Goal: Find specific page/section: Find specific page/section

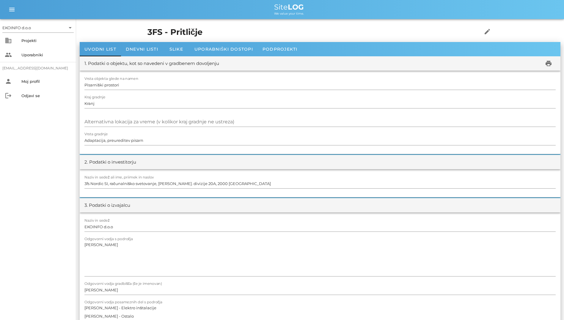
click at [129, 46] on span "Dnevni listi" at bounding box center [142, 48] width 32 height 5
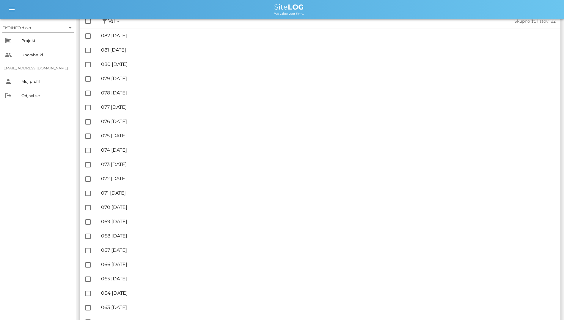
scroll to position [60, 0]
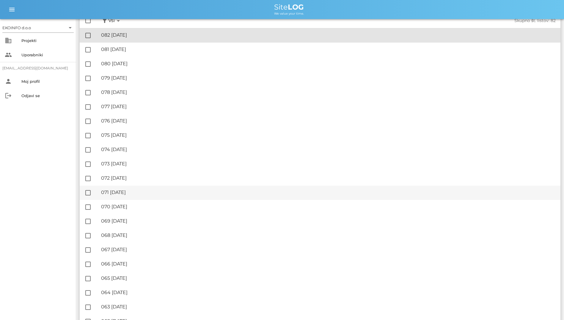
drag, startPoint x: 128, startPoint y: 30, endPoint x: 169, endPoint y: 187, distance: 161.9
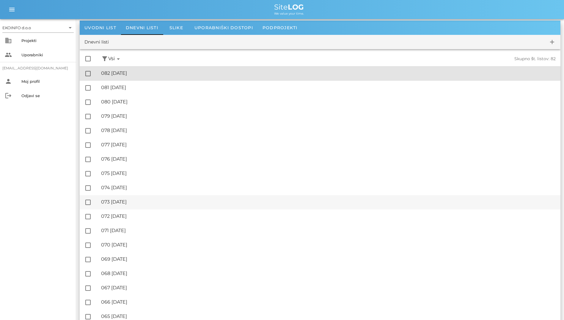
scroll to position [0, 0]
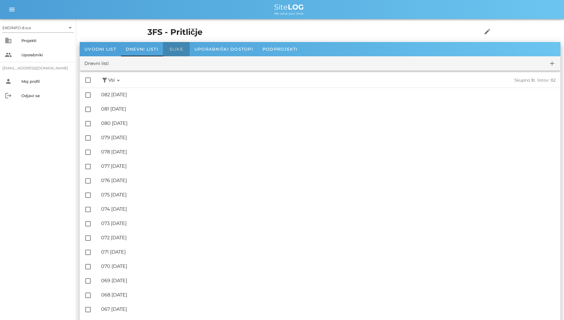
click at [168, 51] on div "Slike" at bounding box center [176, 49] width 27 height 14
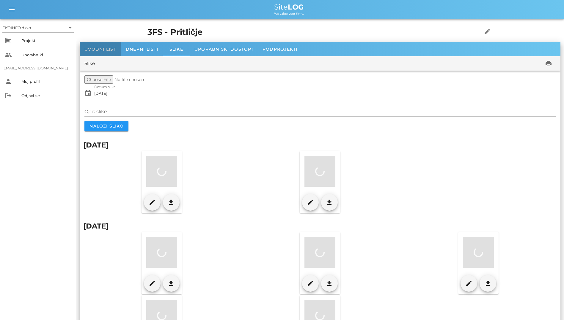
click at [96, 46] on div "Uvodni list" at bounding box center [100, 49] width 41 height 14
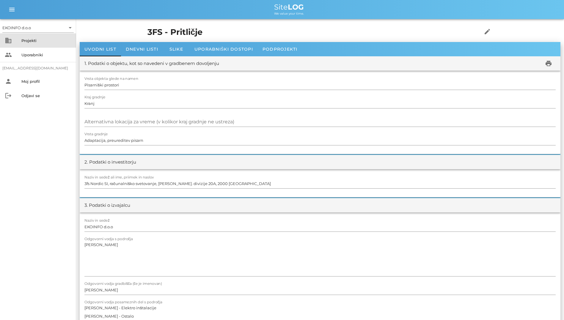
click at [11, 37] on icon "business" at bounding box center [8, 40] width 7 height 7
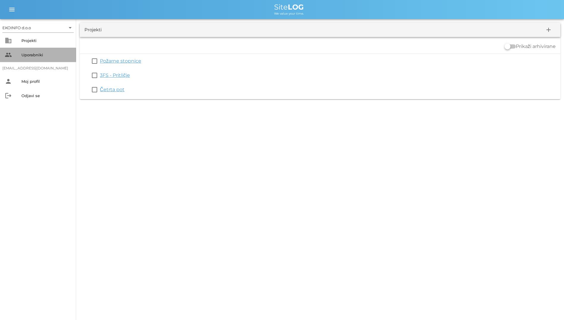
click at [25, 51] on div "Uporabniki" at bounding box center [46, 55] width 50 height 10
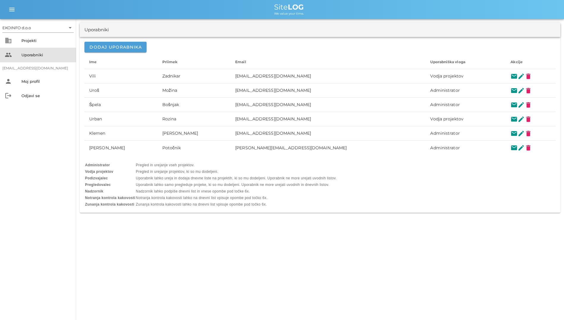
click at [0, 55] on html "EKOINFO d.o.o arrow_drop_down business Projekti people Uporabniki [EMAIL_ADDRES…" at bounding box center [282, 160] width 564 height 320
click at [0, 51] on html "EKOINFO d.o.o arrow_drop_down business Projekti people Uporabniki [EMAIL_ADDRES…" at bounding box center [282, 160] width 564 height 320
click at [0, 57] on html "EKOINFO d.o.o arrow_drop_down business Projekti people Uporabniki [EMAIL_ADDRES…" at bounding box center [282, 160] width 564 height 320
click at [4, 57] on div "people Uporabniki" at bounding box center [38, 55] width 76 height 14
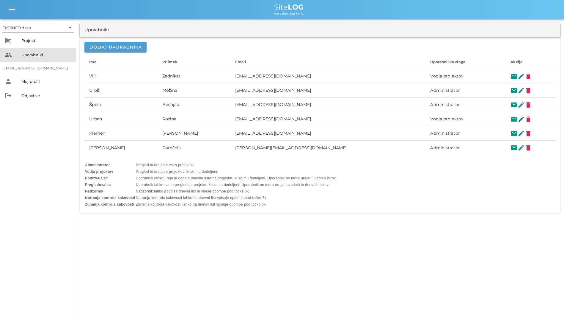
click at [6, 57] on icon "people" at bounding box center [8, 54] width 7 height 7
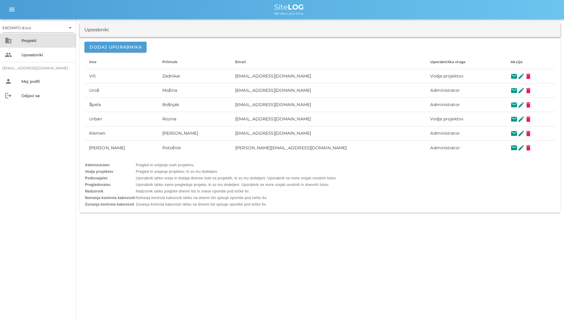
click at [0, 42] on html "EKOINFO d.o.o arrow_drop_down business Projekti people Uporabniki [EMAIL_ADDRES…" at bounding box center [282, 160] width 564 height 320
click at [0, 40] on html "EKOINFO d.o.o arrow_drop_down business Projekti people Uporabniki [EMAIL_ADDRES…" at bounding box center [282, 160] width 564 height 320
click at [2, 41] on div "business Projekti" at bounding box center [38, 40] width 76 height 14
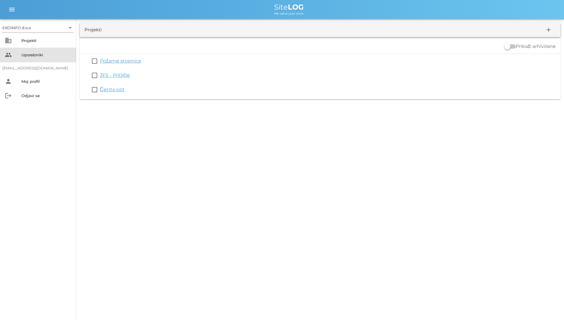
click at [0, 51] on html "EKOINFO d.o.o arrow_drop_down business Projekti people Uporabniki [EMAIL_ADDRES…" at bounding box center [282, 160] width 564 height 320
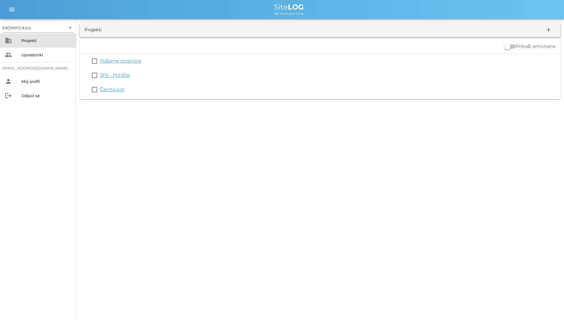
click at [1, 45] on div "business Projekti" at bounding box center [38, 40] width 76 height 14
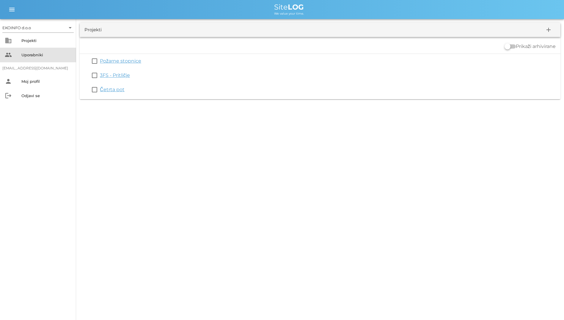
click at [10, 52] on icon "people" at bounding box center [8, 54] width 7 height 7
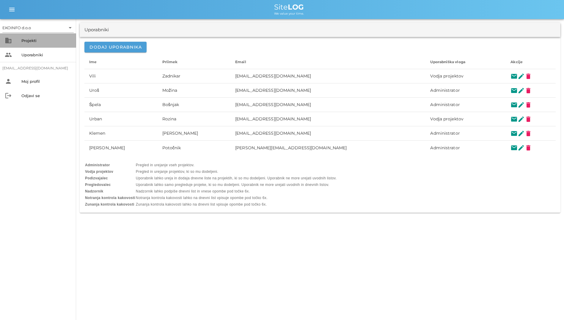
click at [22, 37] on div "Projekti" at bounding box center [46, 41] width 50 height 10
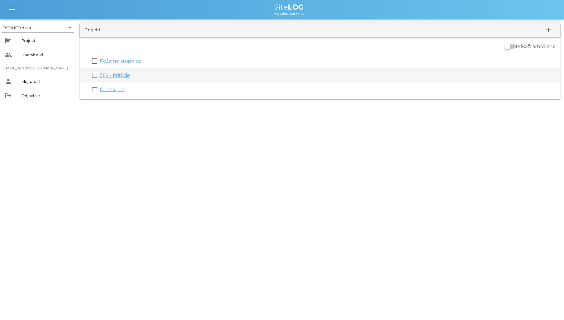
click at [110, 72] on div "3FS - Pritličje" at bounding box center [329, 75] width 458 height 7
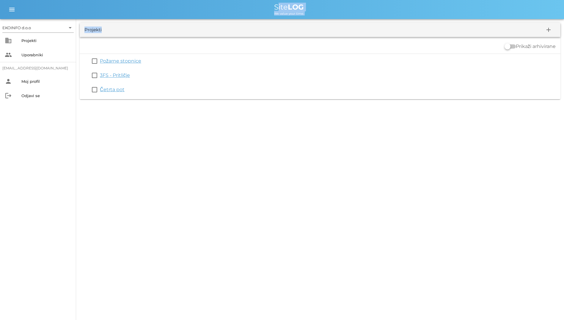
drag, startPoint x: 257, startPoint y: 5, endPoint x: 332, endPoint y: 19, distance: 76.4
click at [332, 19] on div "EKOINFO d.o.o arrow_drop_down business Projekti people Uporabniki [EMAIL_ADDRES…" at bounding box center [282, 51] width 564 height 103
click at [375, 36] on div "Projekti add" at bounding box center [320, 30] width 481 height 14
click at [189, 11] on div "We value your time." at bounding box center [289, 13] width 541 height 5
drag, startPoint x: 430, startPoint y: 122, endPoint x: 427, endPoint y: 122, distance: 3.0
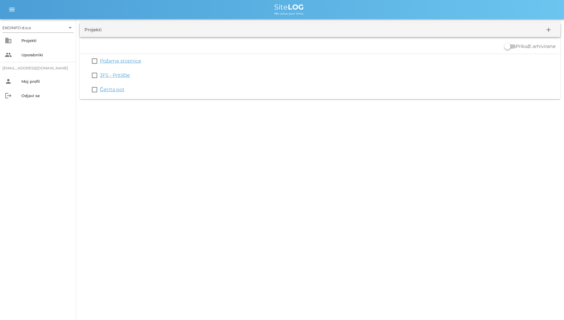
click at [430, 122] on div "EKOINFO d.o.o arrow_drop_down business Projekti people Uporabniki [EMAIL_ADDRES…" at bounding box center [282, 160] width 564 height 320
click at [293, 4] on b "LOG" at bounding box center [296, 7] width 16 height 9
drag, startPoint x: 293, startPoint y: 4, endPoint x: 241, endPoint y: 7, distance: 52.1
click at [241, 7] on div "Site LOG" at bounding box center [289, 7] width 541 height 7
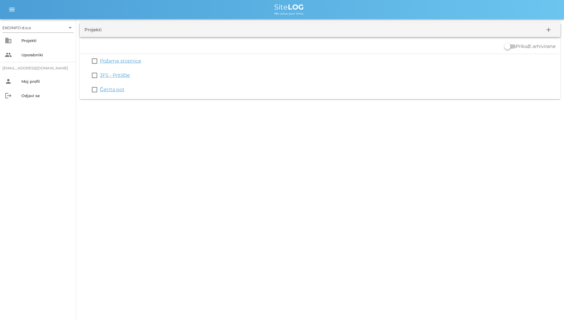
click at [285, 4] on span "Site LOG" at bounding box center [289, 7] width 30 height 9
drag, startPoint x: 285, startPoint y: 4, endPoint x: 262, endPoint y: 7, distance: 23.7
click at [262, 7] on div "Site LOG" at bounding box center [289, 7] width 541 height 7
drag, startPoint x: 271, startPoint y: 2, endPoint x: 309, endPoint y: 11, distance: 38.8
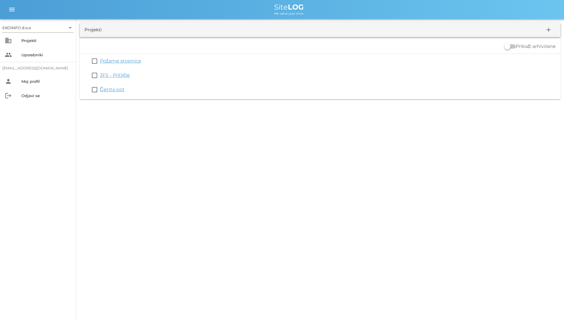
click at [309, 11] on div "menu menu Site LOG We value your time." at bounding box center [282, 9] width 564 height 19
drag, startPoint x: 309, startPoint y: 11, endPoint x: 262, endPoint y: 12, distance: 47.6
click at [262, 12] on div "We value your time." at bounding box center [289, 13] width 541 height 5
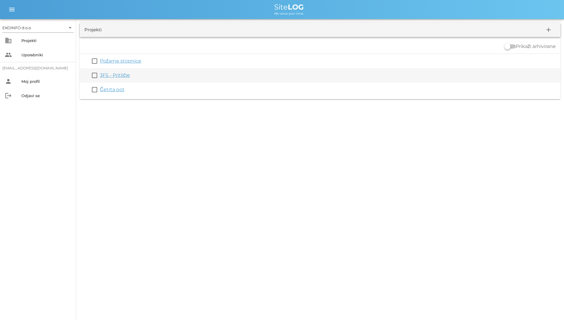
click at [120, 80] on div "check_box_outline_blank 3FS - Pritličje" at bounding box center [320, 75] width 481 height 14
click at [120, 76] on link "3FS - Pritličje" at bounding box center [115, 75] width 30 height 6
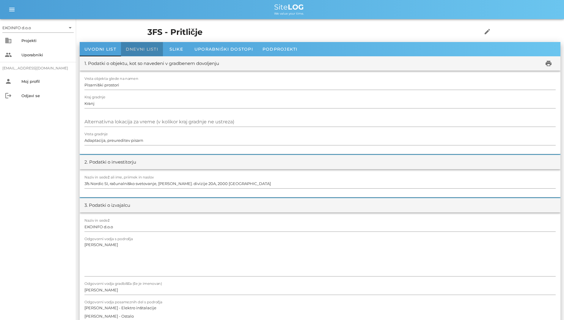
click at [148, 53] on div "Dnevni listi" at bounding box center [142, 49] width 42 height 14
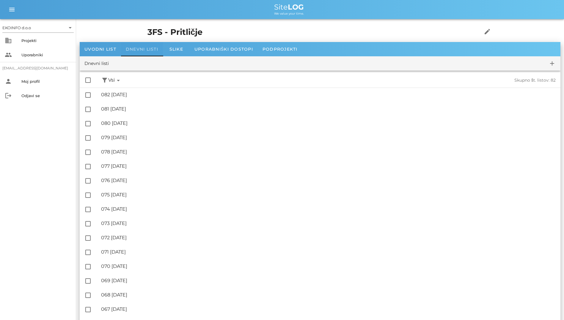
click at [137, 52] on div "Dnevni listi" at bounding box center [142, 49] width 42 height 14
click at [107, 53] on div "Uvodni list" at bounding box center [100, 49] width 41 height 14
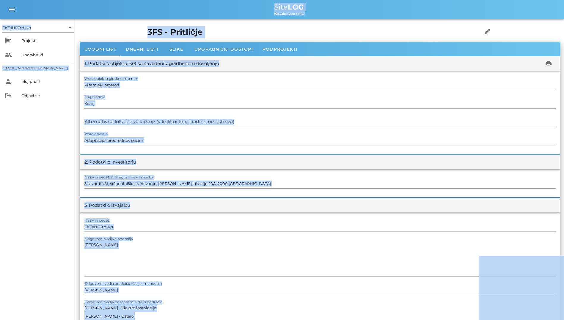
click at [138, 95] on div "Kraj gradnje [GEOGRAPHIC_DATA]" at bounding box center [320, 103] width 472 height 17
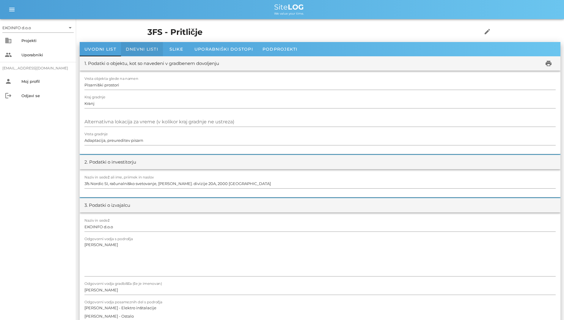
click at [140, 46] on span "Dnevni listi" at bounding box center [142, 48] width 32 height 5
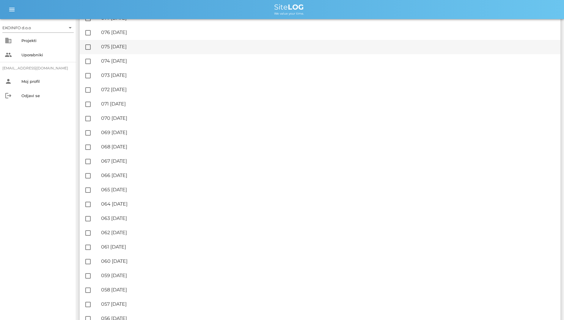
scroll to position [179, 0]
